Goal: Navigation & Orientation: Go to known website

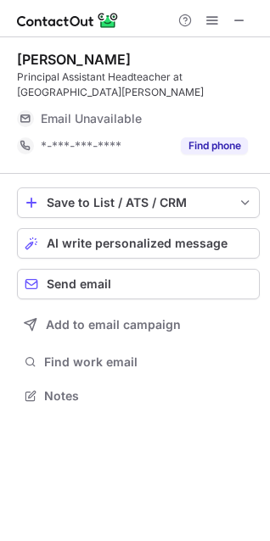
scroll to position [384, 270]
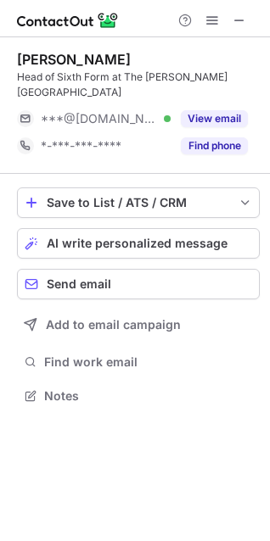
scroll to position [384, 270]
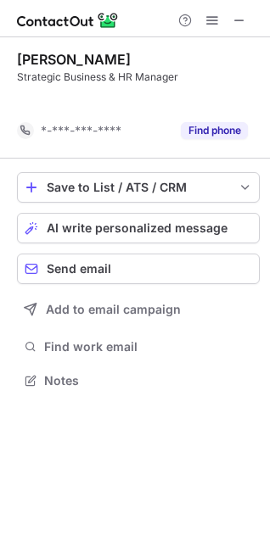
scroll to position [342, 270]
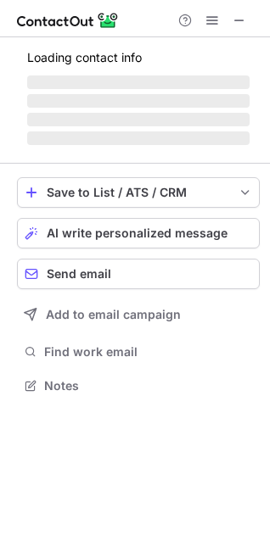
scroll to position [369, 270]
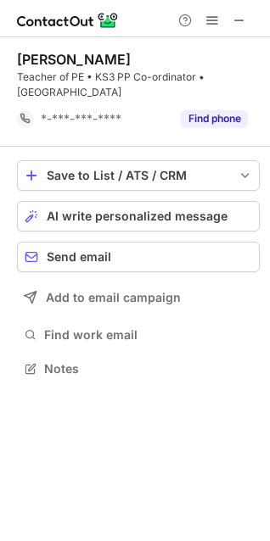
scroll to position [357, 270]
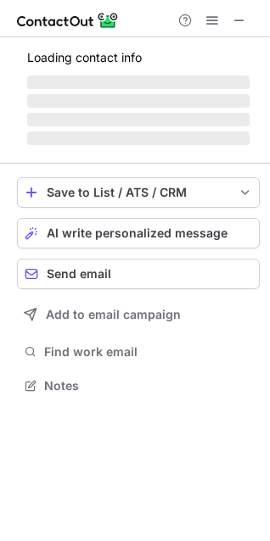
scroll to position [384, 270]
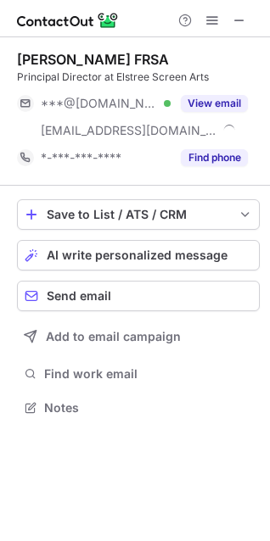
scroll to position [396, 270]
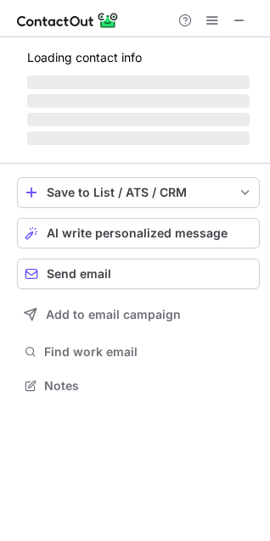
scroll to position [369, 270]
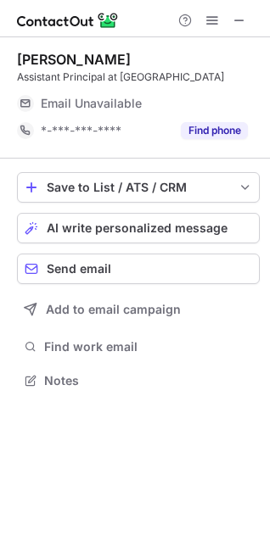
scroll to position [374, 270]
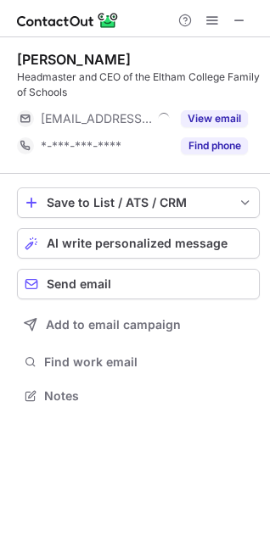
scroll to position [384, 270]
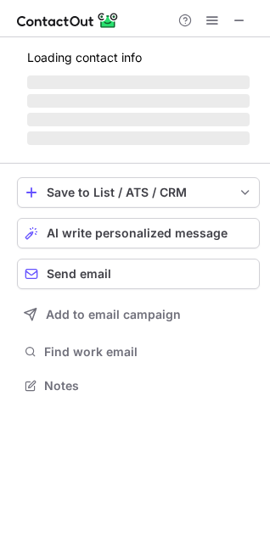
scroll to position [369, 270]
